Goal: Task Accomplishment & Management: Manage account settings

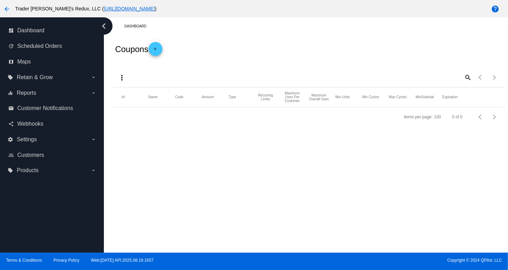
click at [375, 179] on div "Dashboard Coupons add more_vert search Items per page: 100 0 of 0 Id Name Code …" at bounding box center [306, 134] width 404 height 235
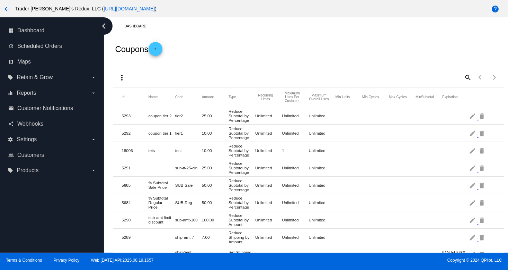
click at [231, 45] on div "Coupons add" at bounding box center [308, 49] width 391 height 28
click at [37, 61] on link "map Maps" at bounding box center [52, 61] width 88 height 11
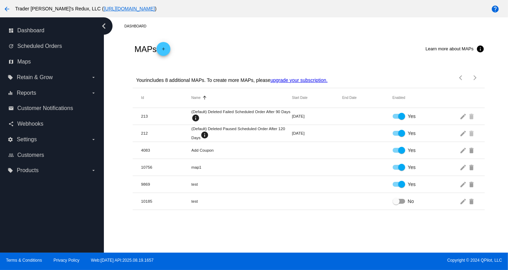
click at [256, 42] on div "MAPs add Learn more about MAPs info" at bounding box center [309, 49] width 352 height 28
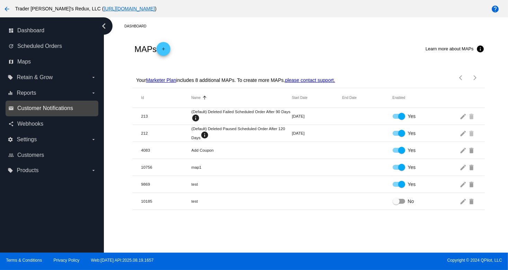
click at [58, 107] on span "Customer Notifications" at bounding box center [45, 108] width 56 height 6
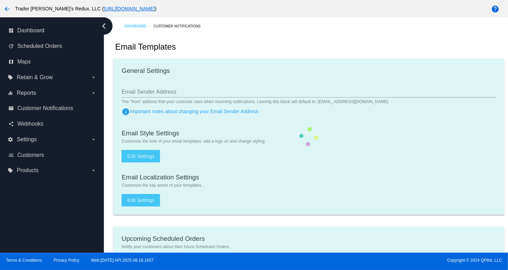
checkbox input "true"
type input "1"
checkbox input "true"
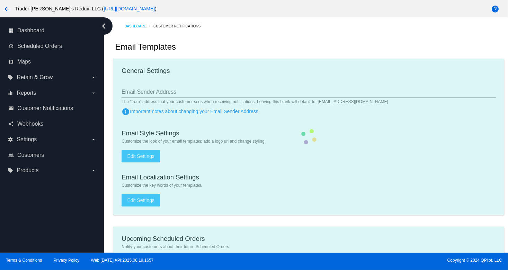
checkbox input "true"
type input "[EMAIL_ADDRESS][DOMAIN_NAME]"
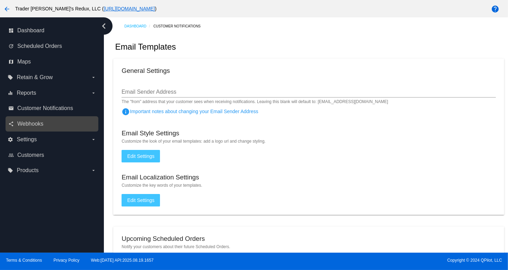
click at [40, 128] on link "share Webhooks" at bounding box center [52, 123] width 88 height 11
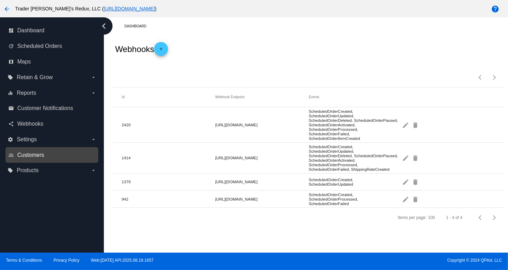
click at [29, 153] on span "Customers" at bounding box center [30, 155] width 27 height 6
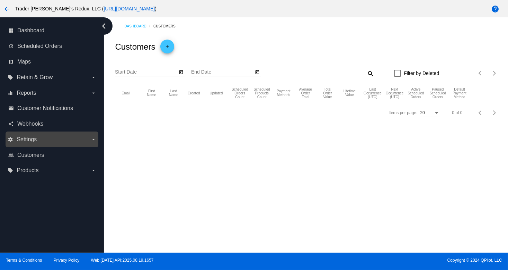
click at [18, 139] on span "Settings" at bounding box center [27, 139] width 20 height 6
click at [0, 0] on input "settings Settings arrow_drop_down" at bounding box center [0, 0] width 0 height 0
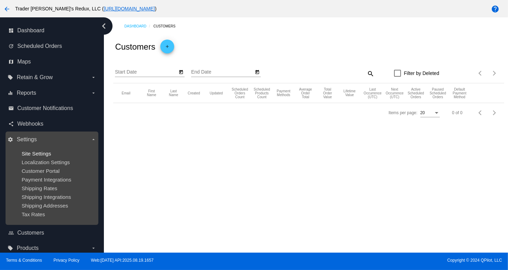
click at [30, 152] on span "Site Settings" at bounding box center [35, 153] width 29 height 6
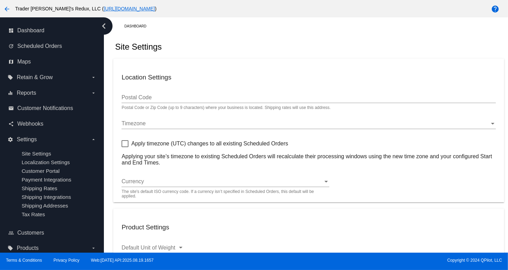
type input "80034"
checkbox input "true"
type input "09:00"
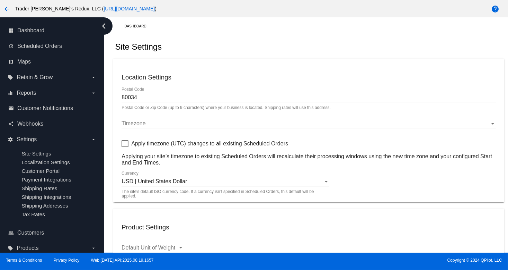
checkbox input "true"
click at [396, 70] on mat-card "Location Settings 80034 Postal Code Postal Code or Zip Code (up to 9 characters…" at bounding box center [308, 130] width 391 height 143
click at [24, 52] on div "update Scheduled Orders" at bounding box center [52, 46] width 93 height 16
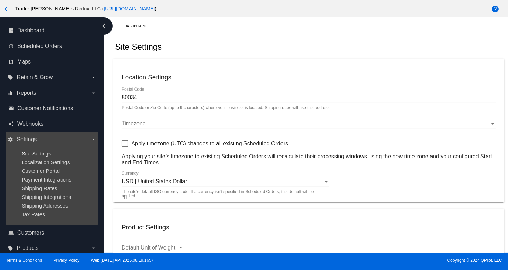
click at [36, 156] on span "Site Settings" at bounding box center [35, 153] width 29 height 6
click at [49, 160] on span "Localization Settings" at bounding box center [45, 162] width 48 height 6
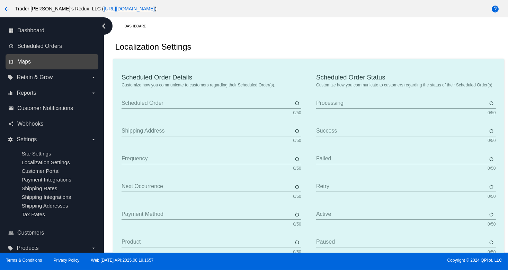
type input "Scheduled Order"
type input "Shipping address"
type input "Frequency"
type input "Next occurrence"
type input "Payment method"
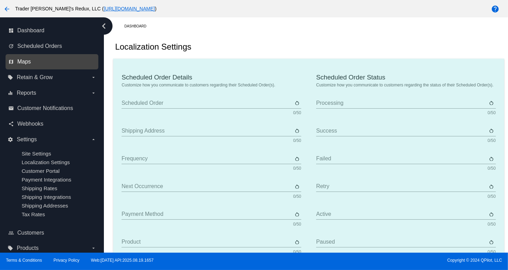
type input "Product"
type input "Quantity"
type input "Price"
type input "Out of stock"
type input "Subtotal"
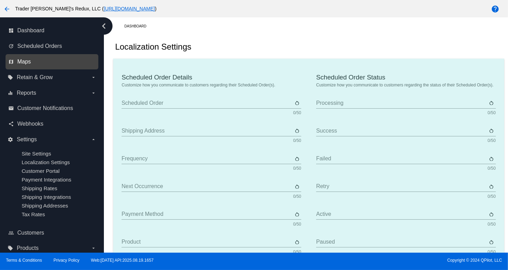
type input "Shipping"
type input "Tax"
type input "TBD"
type input "Total"
type input "No payment method"
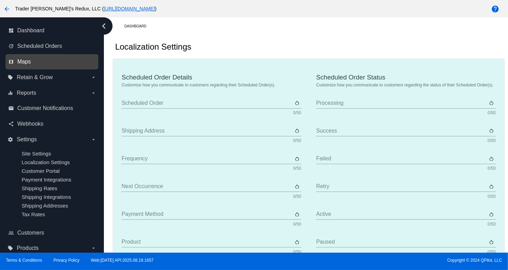
type input "Subscribe"
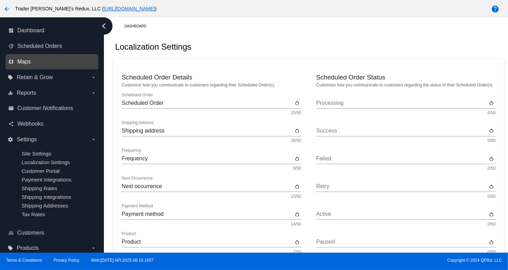
click at [20, 60] on span "Maps" at bounding box center [24, 62] width 14 height 6
